Goal: Information Seeking & Learning: Find specific fact

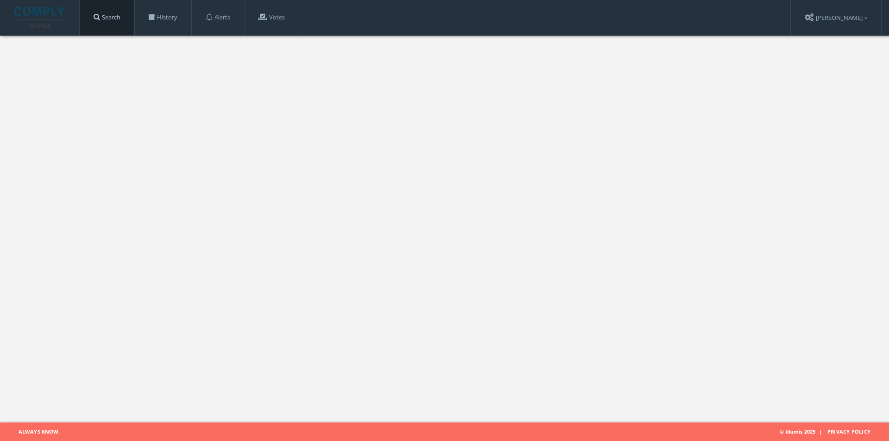
click at [117, 8] on link "Search" at bounding box center [107, 17] width 55 height 35
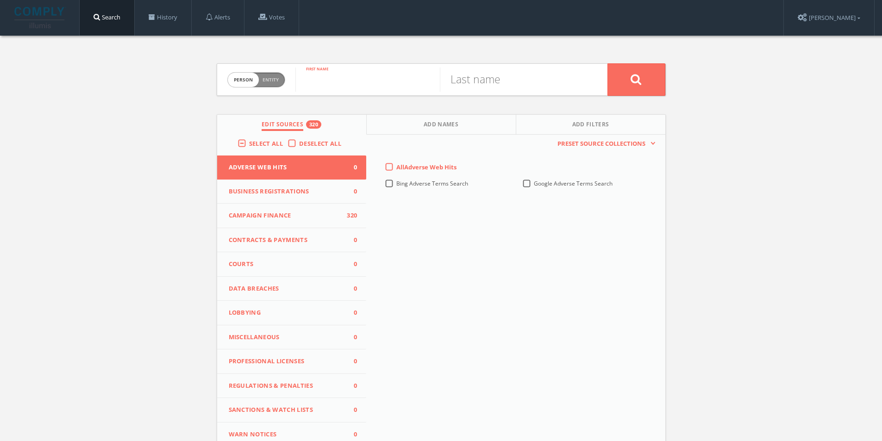
click at [331, 82] on input "text" at bounding box center [367, 80] width 144 height 24
type input "[PERSON_NAME]"
click at [608, 63] on button at bounding box center [637, 79] width 58 height 32
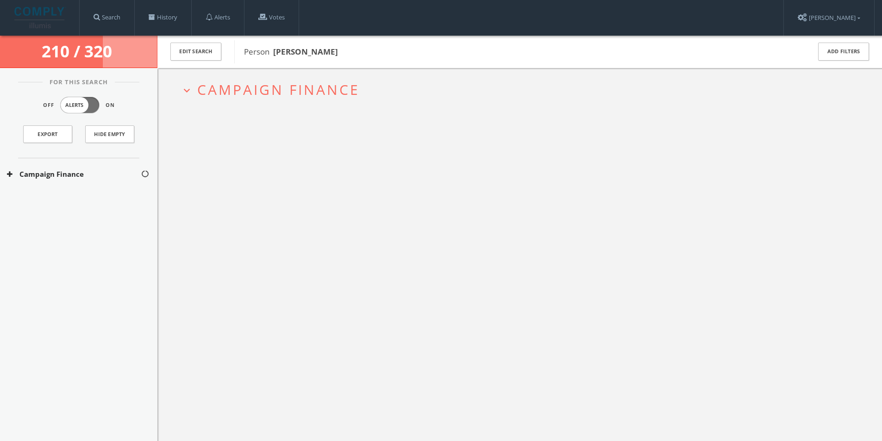
drag, startPoint x: 331, startPoint y: 82, endPoint x: 227, endPoint y: 86, distance: 103.8
click at [227, 86] on span "Campaign Finance" at bounding box center [278, 89] width 163 height 19
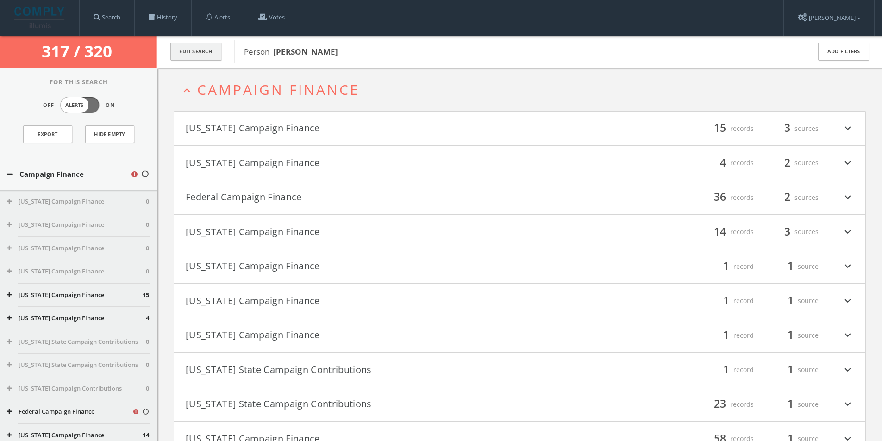
click at [205, 56] on button "Edit Search" at bounding box center [195, 52] width 51 height 18
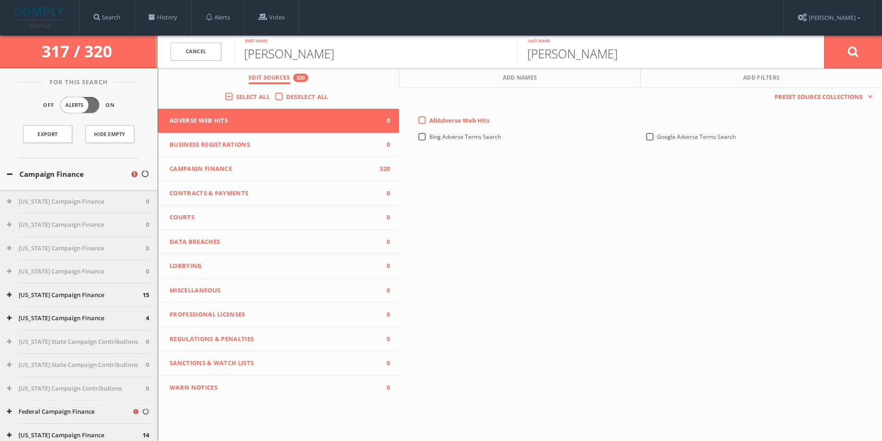
click at [251, 98] on span "Select All" at bounding box center [253, 97] width 34 height 8
click at [0, 0] on input "Select All" at bounding box center [0, 0] width 0 height 0
click at [251, 98] on span "Select All" at bounding box center [253, 97] width 34 height 8
click at [0, 0] on input "Select All" at bounding box center [0, 0] width 0 height 0
click at [864, 49] on button at bounding box center [853, 51] width 58 height 33
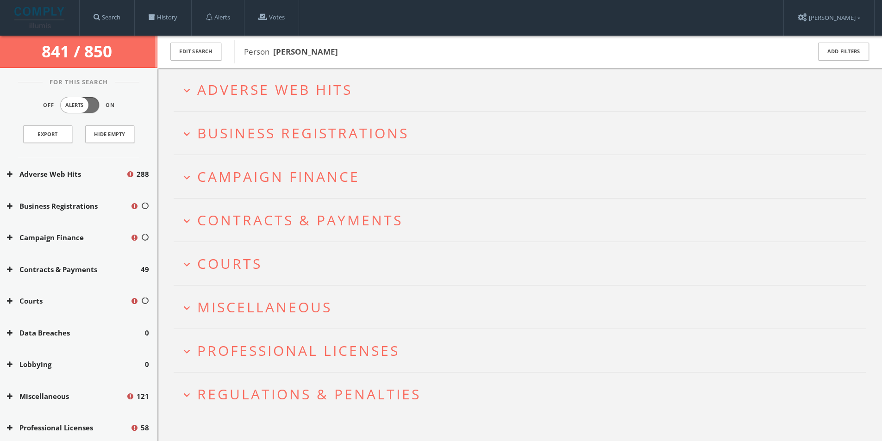
click at [37, 171] on button "Adverse Web Hits" at bounding box center [66, 174] width 119 height 11
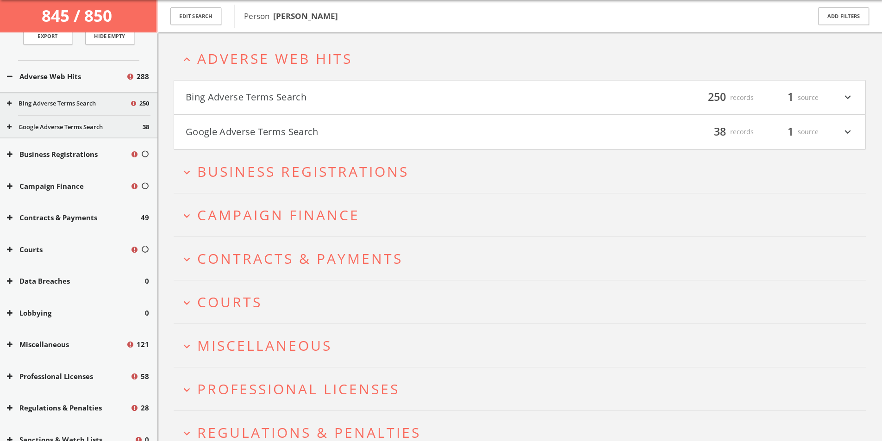
scroll to position [167, 0]
